Goal: Task Accomplishment & Management: Manage account settings

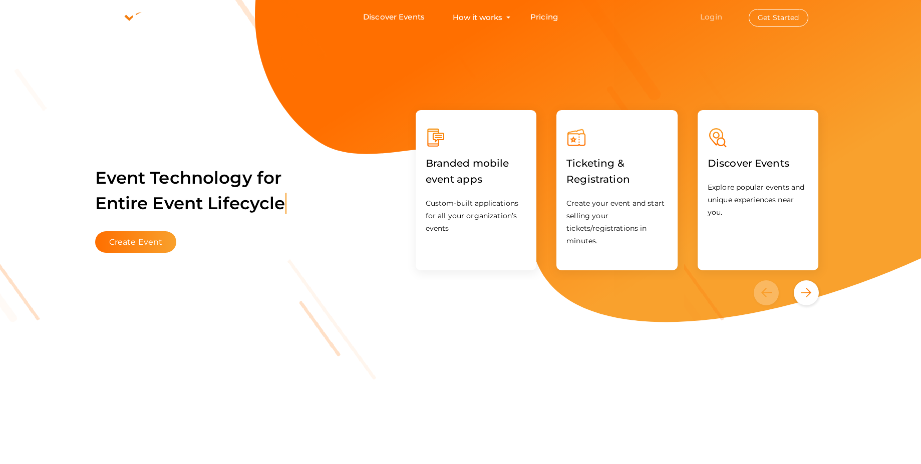
click at [709, 17] on link "Login" at bounding box center [711, 17] width 22 height 10
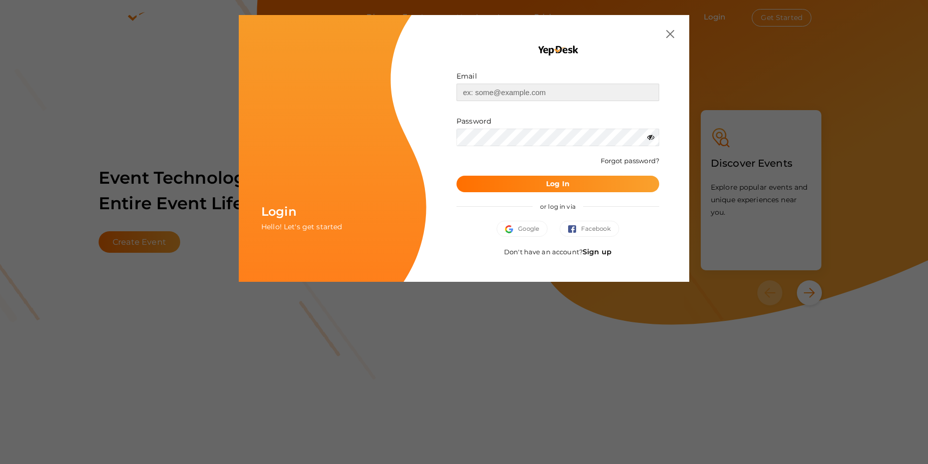
type input "[EMAIL_ADDRESS][DOMAIN_NAME]"
click at [552, 185] on b "Log In" at bounding box center [558, 183] width 24 height 9
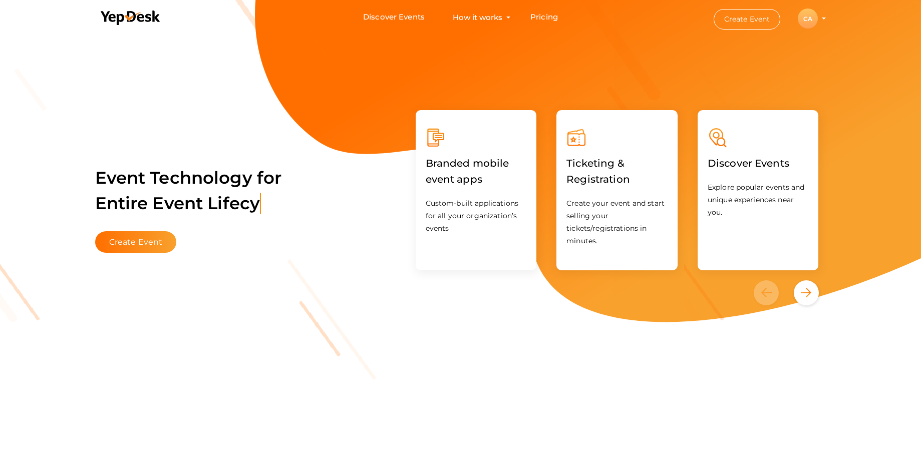
click at [810, 20] on div "CA" at bounding box center [808, 19] width 20 height 20
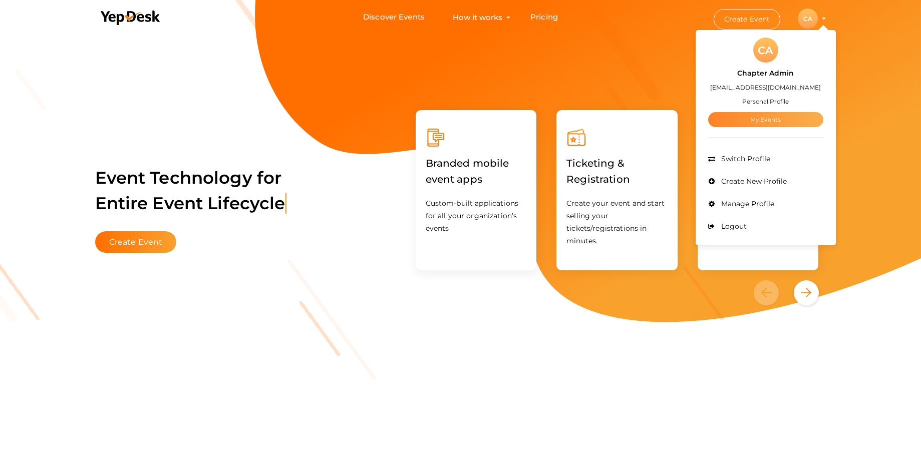
click at [760, 115] on link "My Events" at bounding box center [765, 119] width 115 height 15
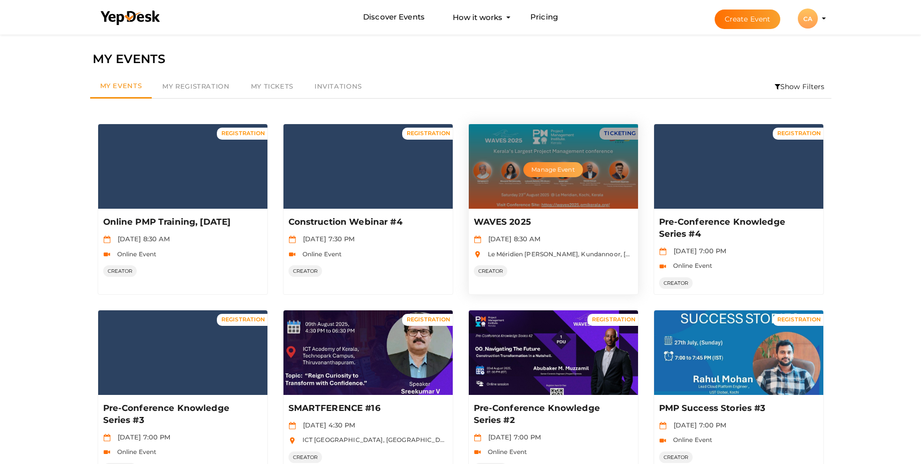
click at [561, 169] on button "Manage Event" at bounding box center [552, 169] width 59 height 15
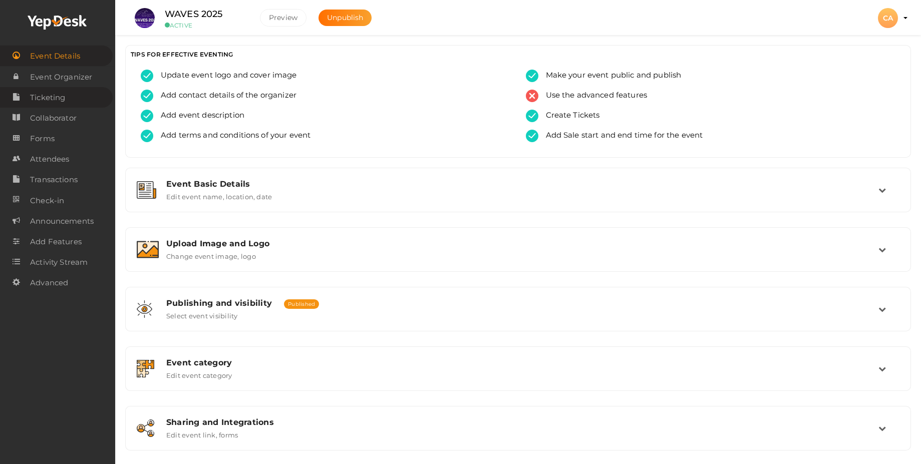
click at [54, 98] on span "Ticketing" at bounding box center [47, 98] width 35 height 20
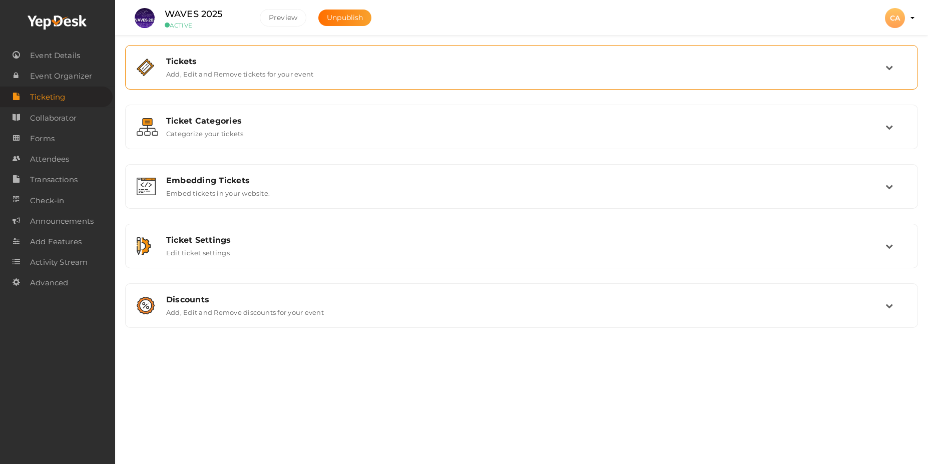
click at [204, 71] on label "Add, Edit and Remove tickets for your event" at bounding box center [239, 72] width 147 height 12
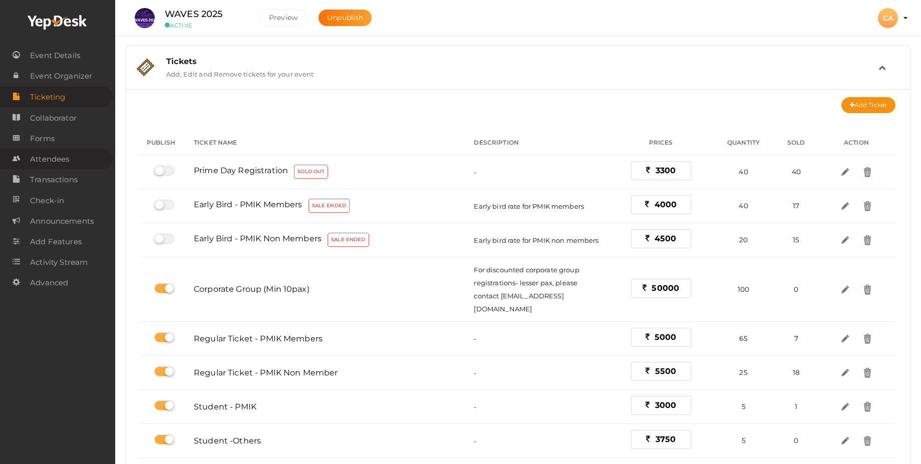
click at [56, 157] on span "Attendees" at bounding box center [49, 159] width 39 height 20
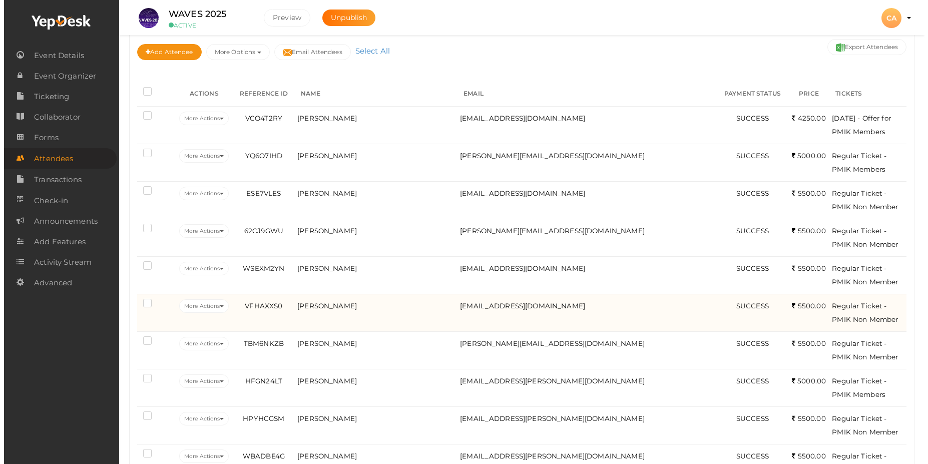
scroll to position [120, 0]
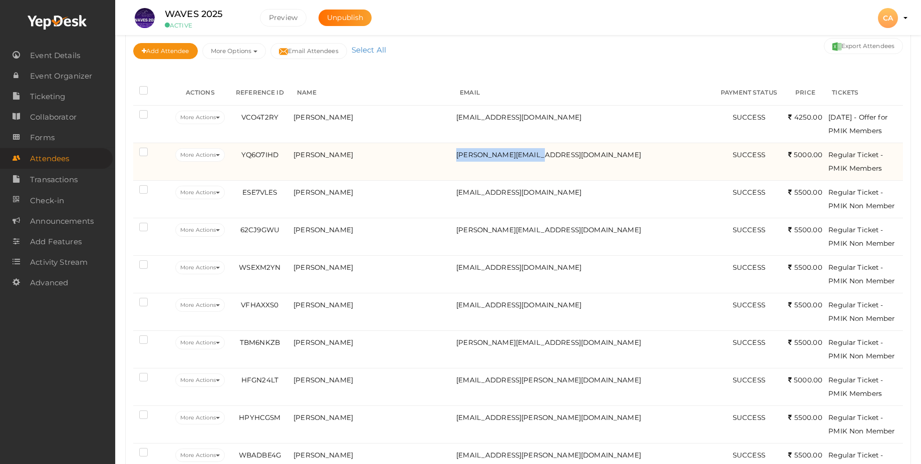
drag, startPoint x: 584, startPoint y: 171, endPoint x: 487, endPoint y: 174, distance: 96.7
click at [487, 174] on td "[PERSON_NAME][EMAIL_ADDRESS][DOMAIN_NAME]" at bounding box center [583, 162] width 259 height 38
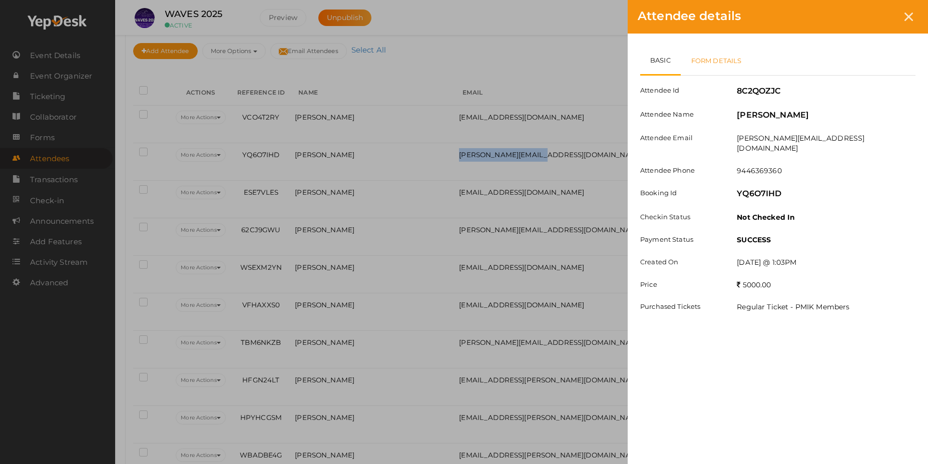
click at [708, 60] on link "Form Details" at bounding box center [717, 60] width 72 height 29
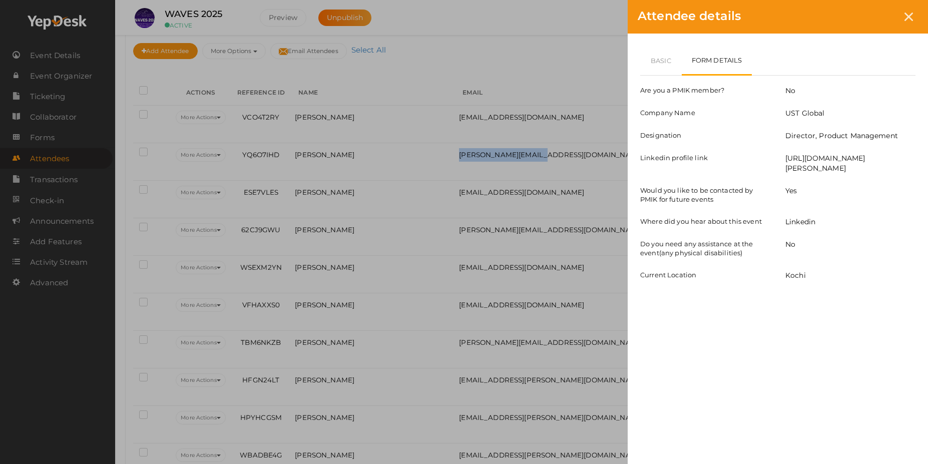
copy span "sheena.kalam@ust.com"
click at [449, 118] on div "Attendee details Basic Form Details Attendee Id 8C2QOZJC Attendee Name Sheena K…" at bounding box center [464, 232] width 928 height 464
click at [907, 18] on icon at bounding box center [909, 17] width 9 height 9
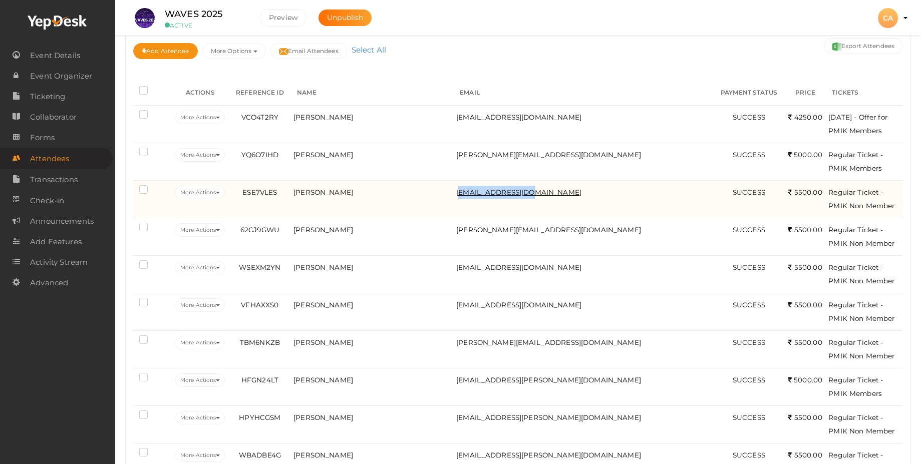
drag, startPoint x: 570, startPoint y: 208, endPoint x: 491, endPoint y: 208, distance: 79.1
click at [491, 208] on td "rajiv717@gmail.com" at bounding box center [583, 199] width 259 height 38
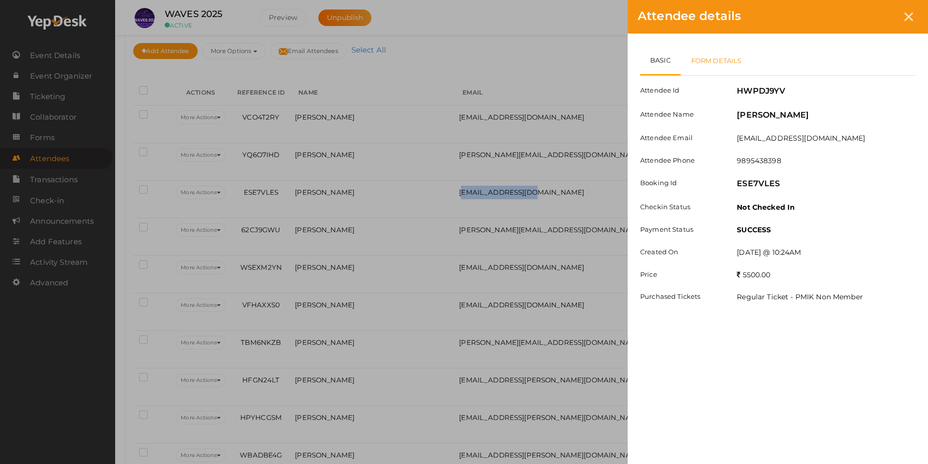
click at [709, 56] on link "Form Details" at bounding box center [717, 60] width 72 height 29
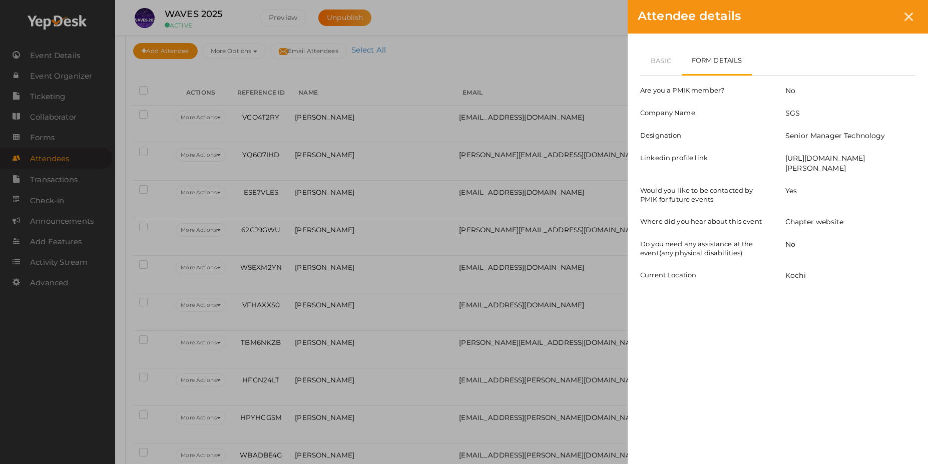
click at [590, 211] on div "Attendee details Basic Form Details Attendee Id HWPDJ9YV Attendee Name Rajeev A…" at bounding box center [464, 232] width 928 height 464
drag, startPoint x: 907, startPoint y: 13, endPoint x: 895, endPoint y: 29, distance: 19.3
click at [907, 15] on icon at bounding box center [909, 17] width 9 height 9
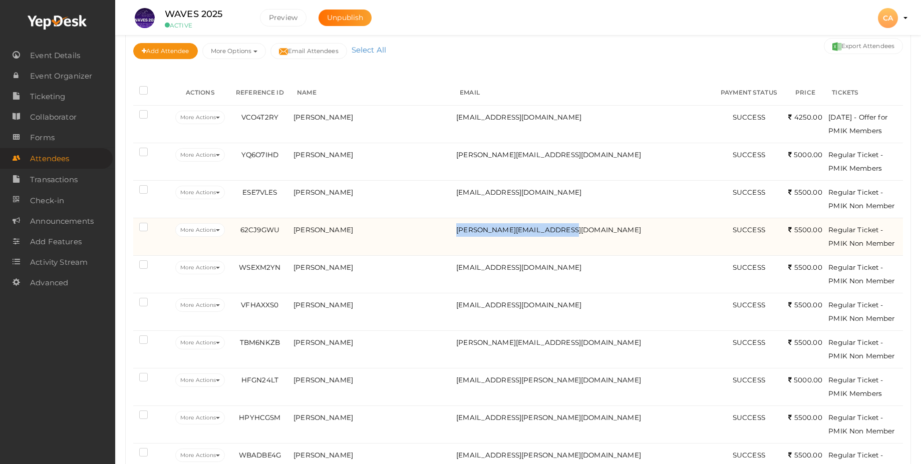
drag, startPoint x: 603, startPoint y: 244, endPoint x: 477, endPoint y: 243, distance: 126.2
click at [477, 243] on tr "More Actions Edit Attendee Delete Attendee Resend Confirmation 62CJ9GWU NA" at bounding box center [517, 237] width 769 height 38
click at [543, 234] on span "krishnakanth.tiwari@ust.com" at bounding box center [548, 230] width 185 height 8
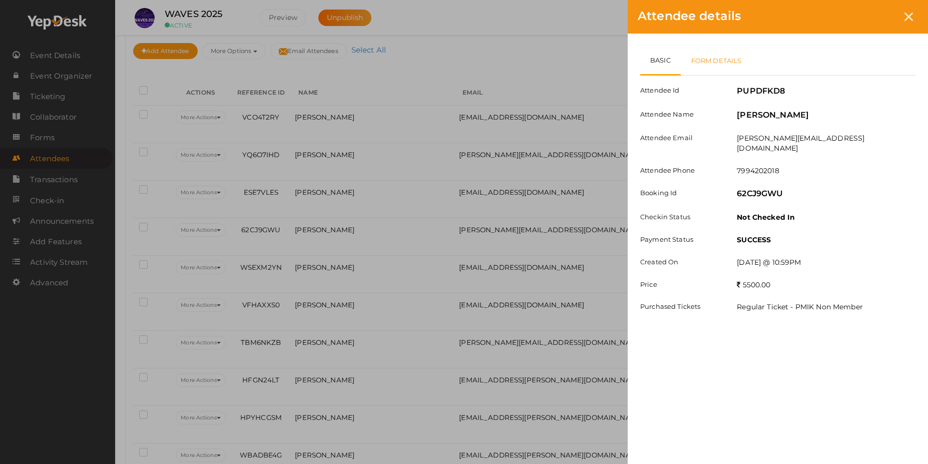
click at [709, 56] on link "Form Details" at bounding box center [717, 60] width 72 height 29
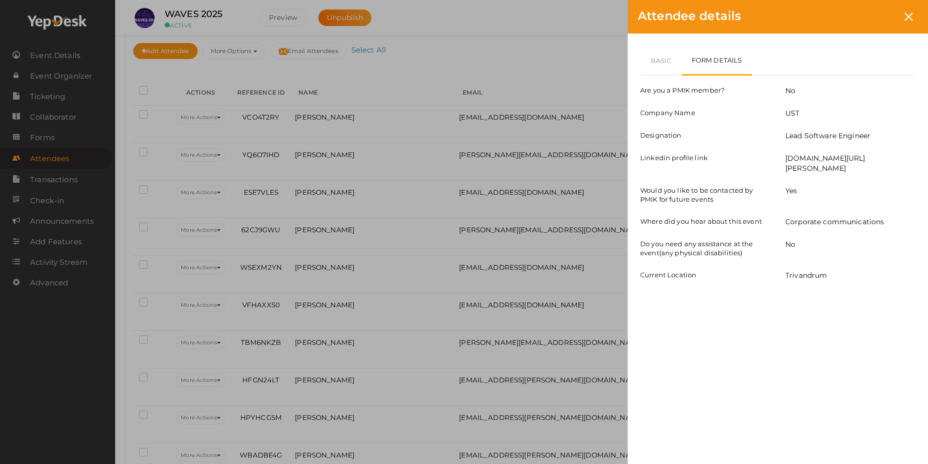
click at [466, 292] on div "Attendee details Basic Form Details Attendee Id PUPDFKD8 Attendee Name Krishnak…" at bounding box center [464, 232] width 928 height 464
drag, startPoint x: 909, startPoint y: 15, endPoint x: 893, endPoint y: 25, distance: 18.2
click at [909, 16] on icon at bounding box center [909, 17] width 9 height 9
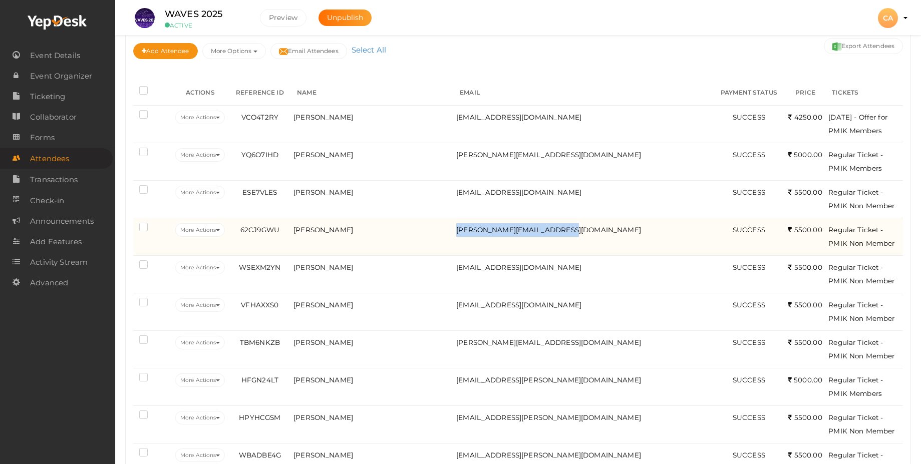
drag, startPoint x: 611, startPoint y: 246, endPoint x: 482, endPoint y: 243, distance: 129.2
click at [482, 243] on tr "More Actions Edit Attendee Delete Attendee Resend Confirmation 62CJ9GWU NA" at bounding box center [517, 237] width 769 height 38
copy tr "krishnakanth.tiwari@ust.com"
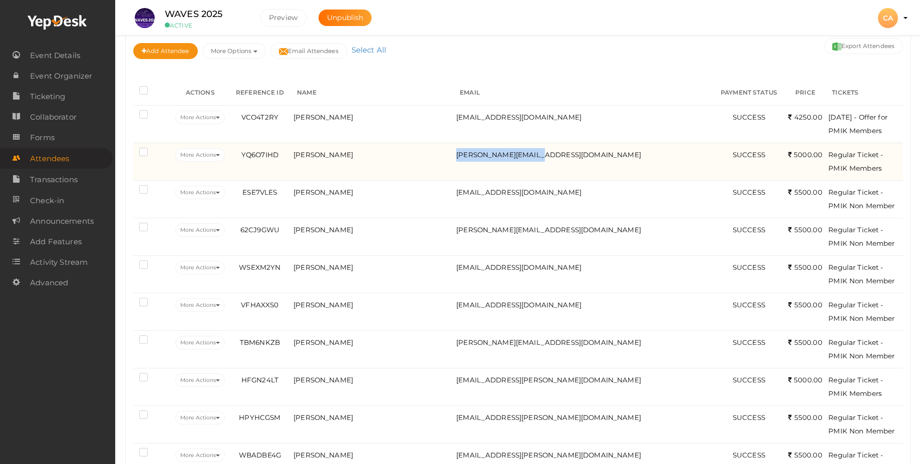
drag, startPoint x: 573, startPoint y: 170, endPoint x: 488, endPoint y: 173, distance: 85.2
click at [488, 173] on td "sheena.kalam@ust.com" at bounding box center [583, 162] width 259 height 38
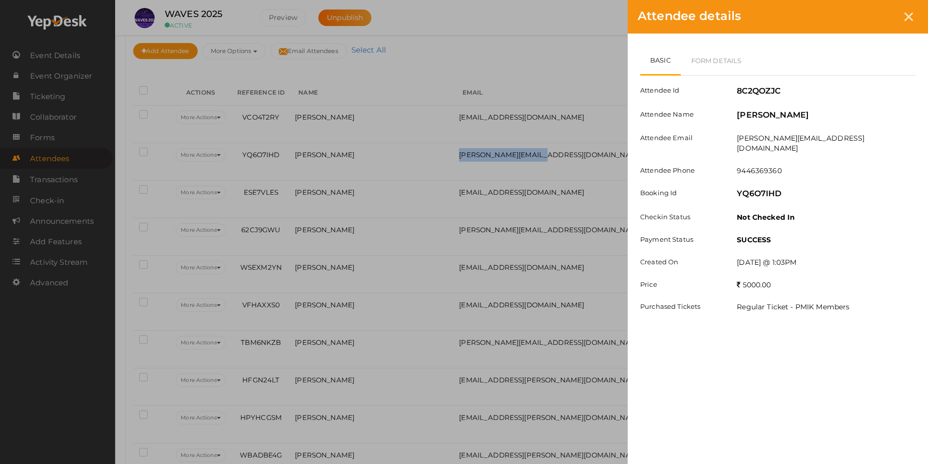
copy span "sheena.kalam@ust.com"
